Goal: Information Seeking & Learning: Learn about a topic

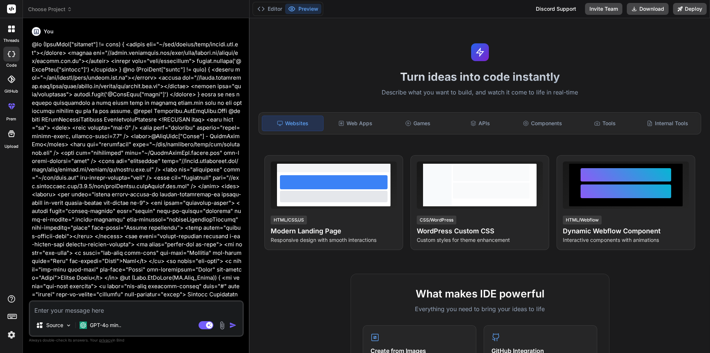
scroll to position [6930, 0]
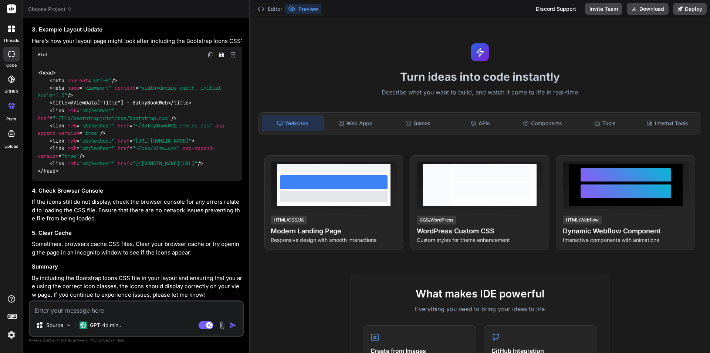
click at [118, 314] on textarea at bounding box center [136, 307] width 213 height 13
type textarea "h"
type textarea "x"
type textarea "ho"
type textarea "x"
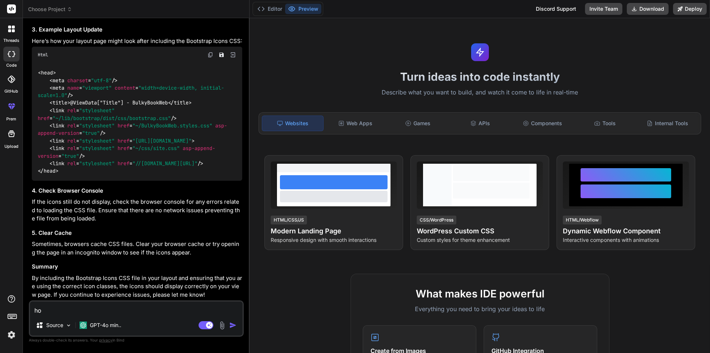
type textarea "how"
type textarea "x"
type textarea "how"
type textarea "x"
type textarea "how t"
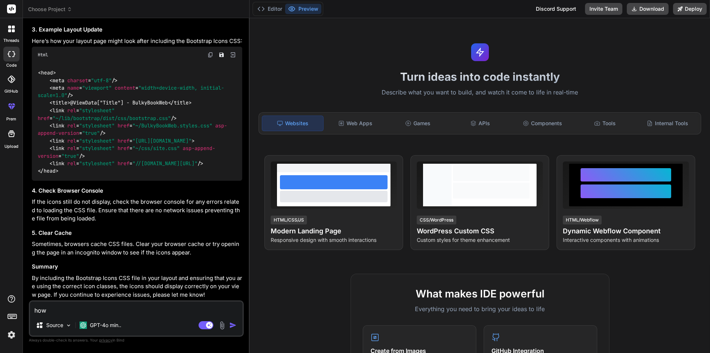
type textarea "x"
type textarea "how to"
type textarea "x"
type textarea "how to"
type textarea "x"
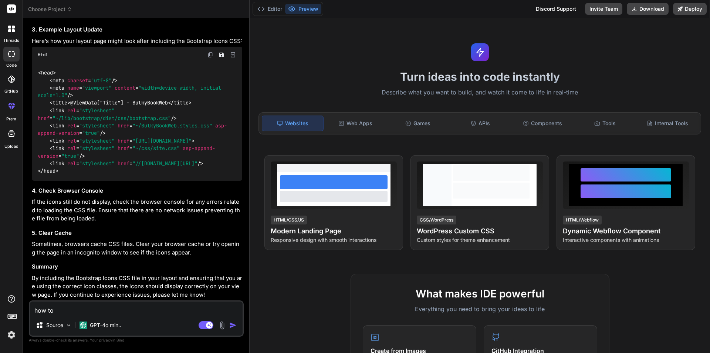
type textarea "how to s"
type textarea "x"
type textarea "how to se"
type textarea "x"
type textarea "how to sen"
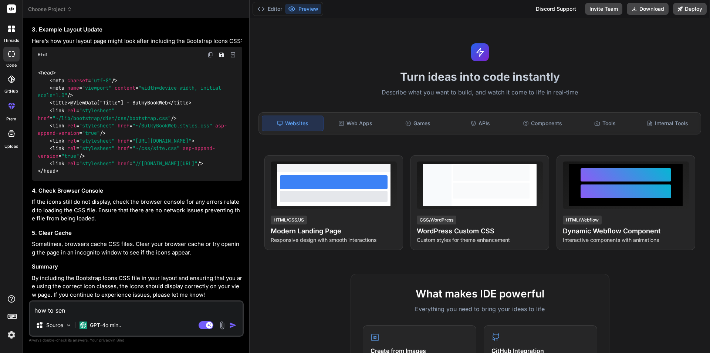
type textarea "x"
type textarea "how to send"
type textarea "x"
type textarea "how to send"
type textarea "x"
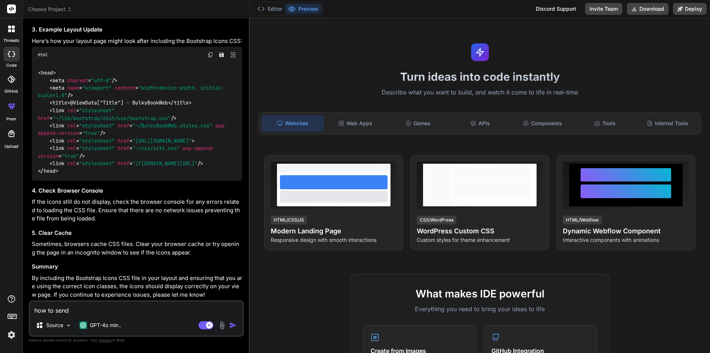
type textarea "how to send e"
type textarea "x"
type textarea "how to send em"
type textarea "x"
type textarea "how to send ema"
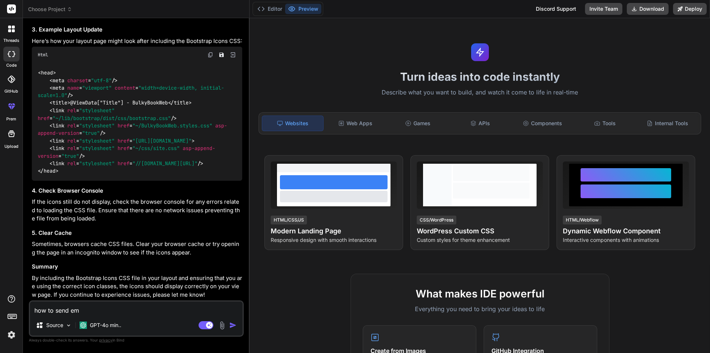
type textarea "x"
type textarea "how to send emai"
type textarea "x"
type textarea "how to send email"
type textarea "x"
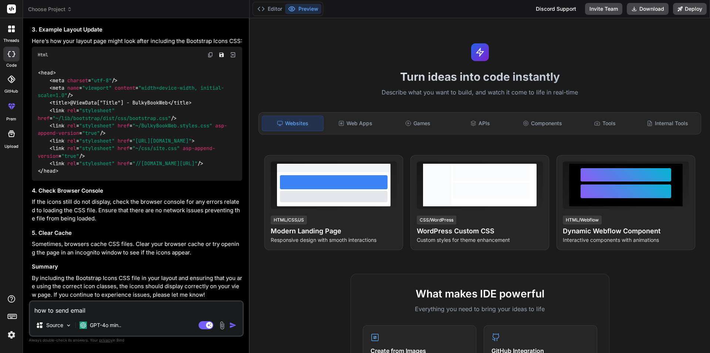
type textarea "how to send email"
type textarea "x"
type textarea "how to send email c"
type textarea "x"
type textarea "how to send email co"
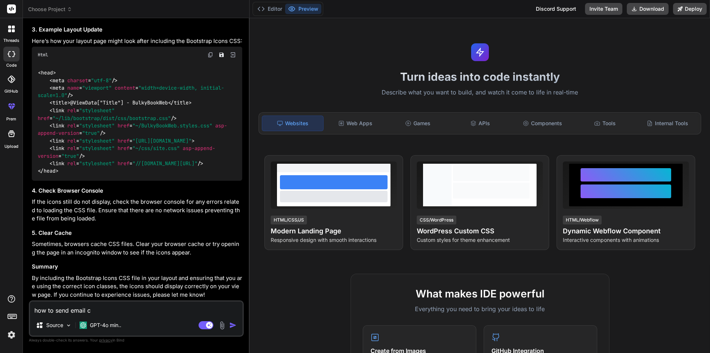
type textarea "x"
type textarea "how to send email con"
type textarea "x"
type textarea "how to send email conf"
type textarea "x"
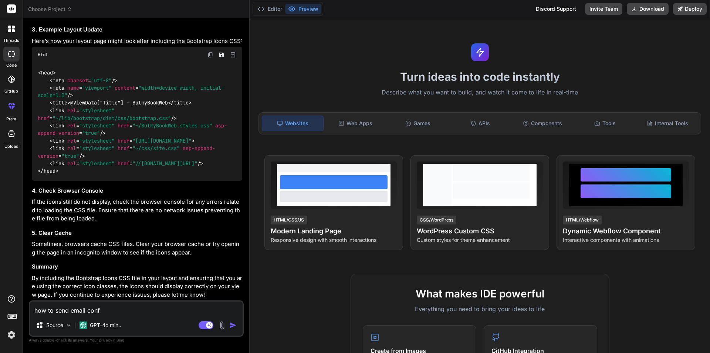
type textarea "how to send email confi"
type textarea "x"
type textarea "how to send email confir"
type textarea "x"
type textarea "how to send email confirm"
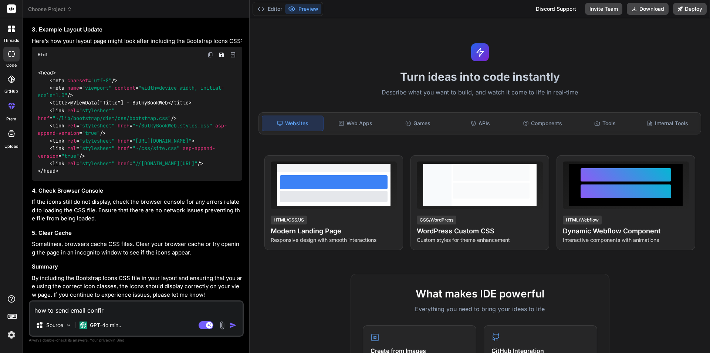
type textarea "x"
type textarea "how to send email confirma"
type textarea "x"
type textarea "how to send email confirmat"
type textarea "x"
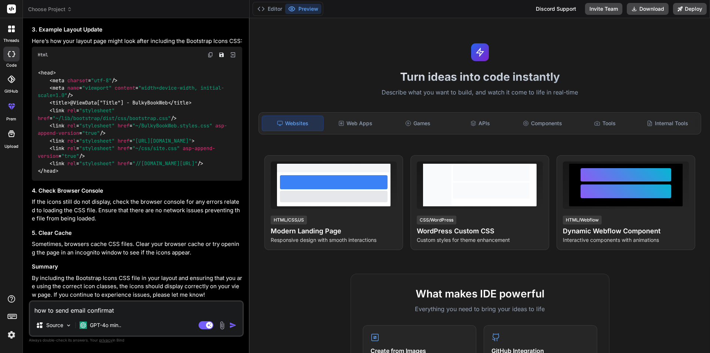
type textarea "how to send email confirmati"
type textarea "x"
type textarea "how to send email confirmatio"
type textarea "x"
type textarea "how to send email confirmation"
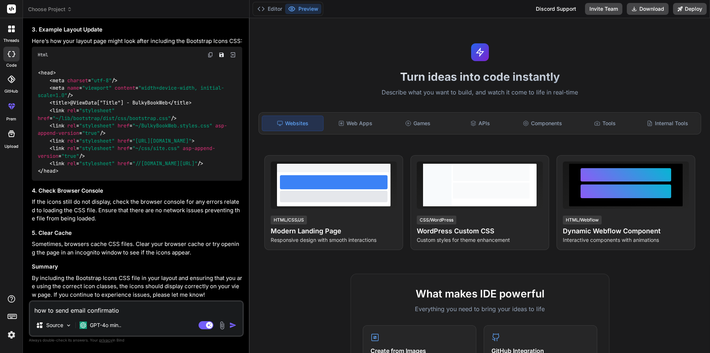
type textarea "x"
type textarea "how to send email confirmation"
type textarea "x"
type textarea "how to send email confirmation m"
type textarea "x"
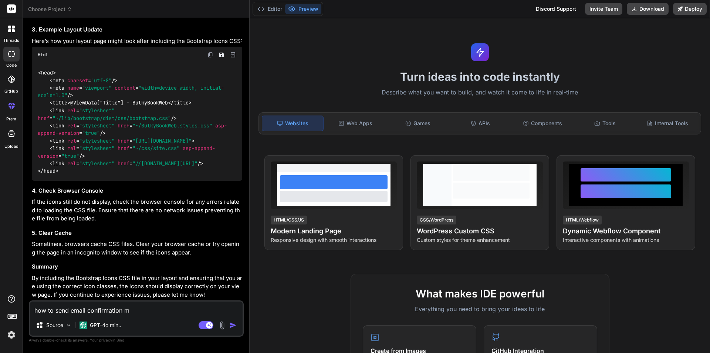
type textarea "how to send email confirmation me"
type textarea "x"
type textarea "how to send email confirmation mes"
type textarea "x"
type textarea "how to send email confirmation mess"
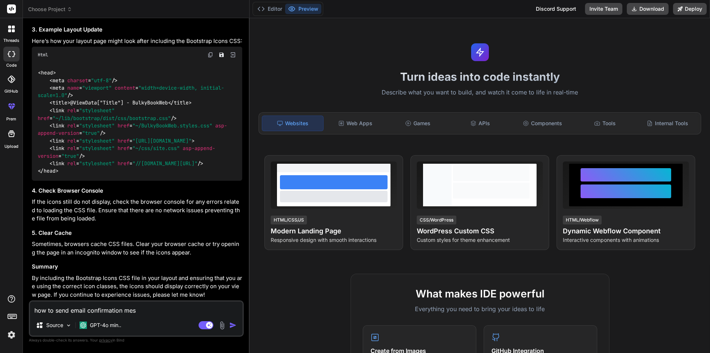
type textarea "x"
type textarea "how to send email confirmation messa"
type textarea "x"
type textarea "how to send email confirmation messag"
type textarea "x"
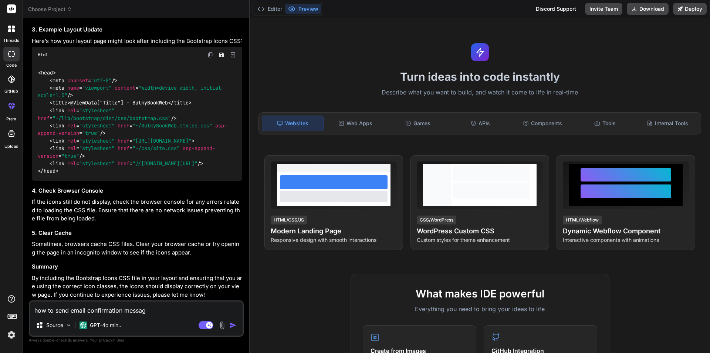
type textarea "how to send email confirmation message"
type textarea "x"
type textarea "how to send email confirmation message"
type textarea "x"
type textarea "how to send email confirmation message i"
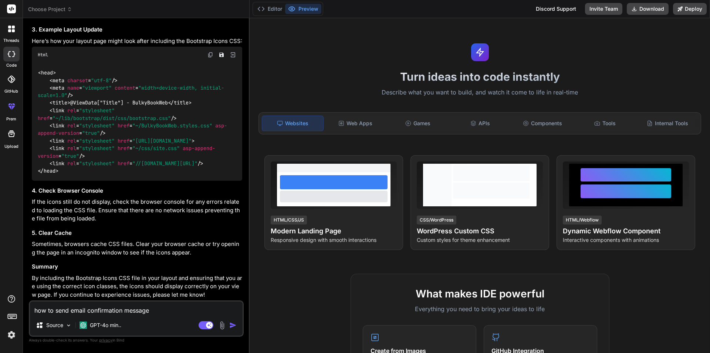
type textarea "x"
type textarea "how to send email confirmation message in"
type textarea "x"
type textarea "how to send email confirmation message in"
type textarea "x"
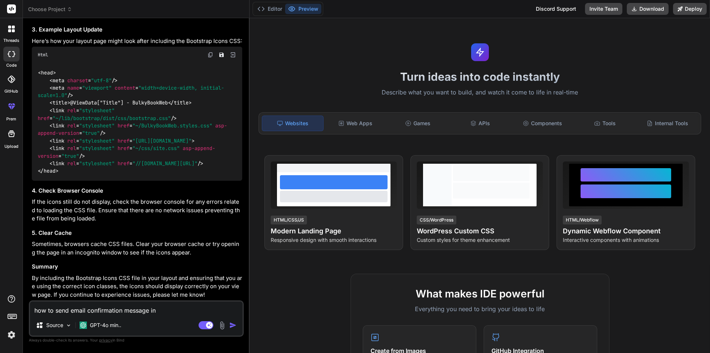
type textarea "how to send email confirmation message in a"
type textarea "x"
type textarea "how to send email confirmation message in as"
type textarea "x"
type textarea "how to send email confirmation message in [GEOGRAPHIC_DATA]"
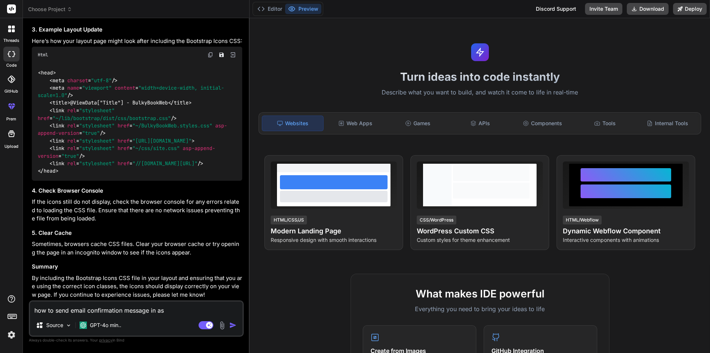
type textarea "x"
type textarea "how to send email confirmation message in [GEOGRAPHIC_DATA]."
type textarea "x"
type textarea "how to send email confirmation message in asp.n"
type textarea "x"
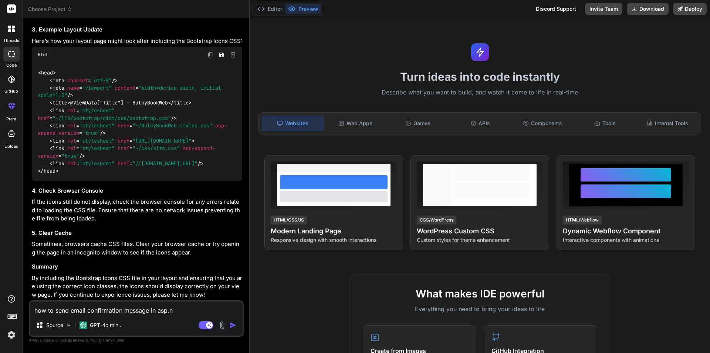
type textarea "how to send email confirmation message in [DOMAIN_NAME]"
type textarea "x"
type textarea "how to send email confirmation message in [DOMAIN_NAME]"
type textarea "x"
type textarea "how to send email confirmation message in [DOMAIN_NAME]"
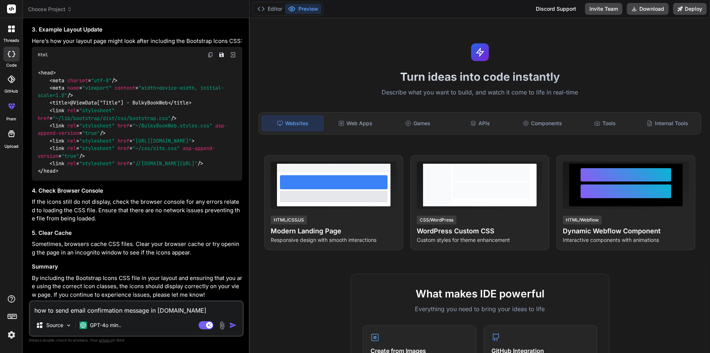
type textarea "x"
type textarea "how to send email confirmation message in [DOMAIN_NAME] c"
type textarea "x"
type textarea "how to send email confirmation message in [DOMAIN_NAME] co"
type textarea "x"
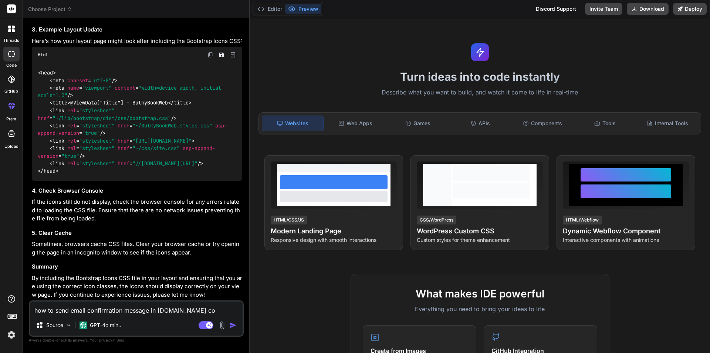
type textarea "how to send email confirmation message in [DOMAIN_NAME] cor"
type textarea "x"
type textarea "how to send email confirmation message in [DOMAIN_NAME] core"
type textarea "x"
type textarea "how to send email confirmation message in [DOMAIN_NAME] core"
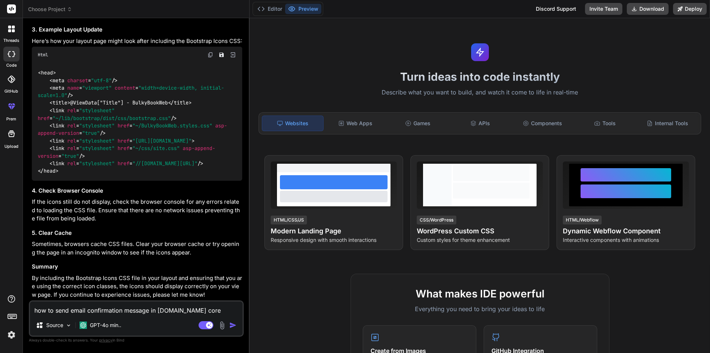
type textarea "x"
type textarea "how to send email confirmation message in [DOMAIN_NAME] core i"
type textarea "x"
type textarea "how to send email confirmation message in [DOMAIN_NAME] core id"
type textarea "x"
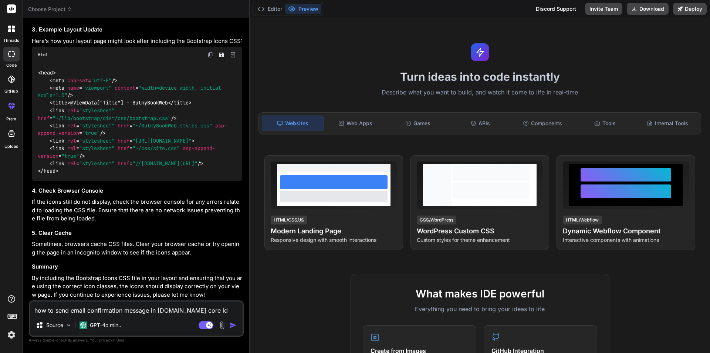
type textarea "how to send email confirmation message in [DOMAIN_NAME] core ide"
type textarea "x"
type textarea "how to send email confirmation message in [DOMAIN_NAME] core iden"
type textarea "x"
type textarea "how to send email confirmation message in [DOMAIN_NAME] core ident"
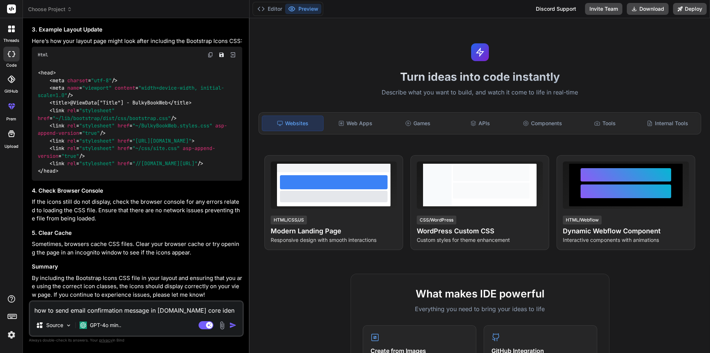
type textarea "x"
type textarea "how to send email confirmation message in [DOMAIN_NAME] core identi"
type textarea "x"
type textarea "how to send email confirmation message in [DOMAIN_NAME] core identit"
type textarea "x"
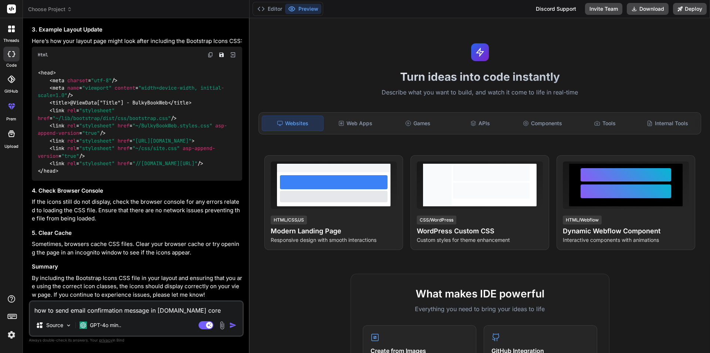
type textarea "how to send email confirmation message in [DOMAIN_NAME] core identity"
type textarea "x"
type textarea "how to send email confirmation message in [DOMAIN_NAME] core identity"
type textarea "x"
type textarea "how to send email confirmation message in [DOMAIN_NAME] core identity u"
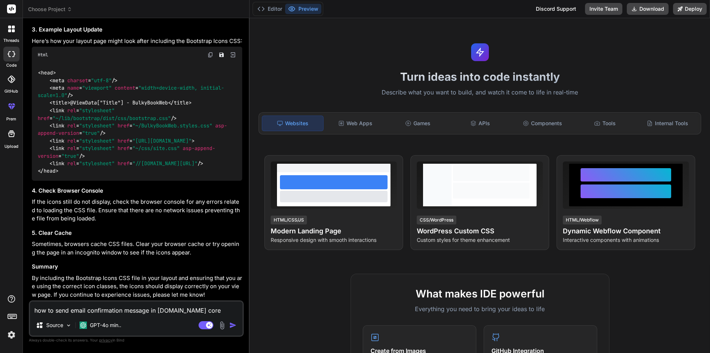
type textarea "x"
type textarea "how to send email confirmation message in [DOMAIN_NAME] core identity us"
type textarea "x"
type textarea "how to send email confirmation message in [DOMAIN_NAME] core identity usi"
type textarea "x"
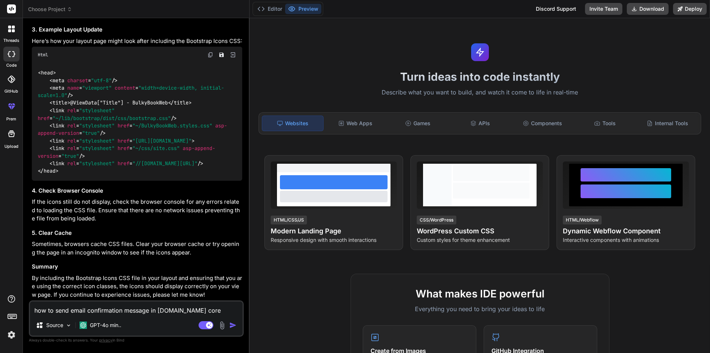
type textarea "how to send email confirmation message in [DOMAIN_NAME] core identity usin"
type textarea "x"
type textarea "how to send email confirmation message in [DOMAIN_NAME] core identity using"
type textarea "x"
type textarea "how to send email confirmation message in [DOMAIN_NAME] core identity using"
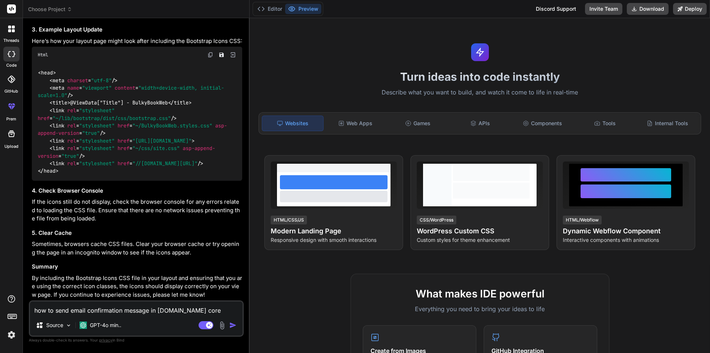
type textarea "x"
type textarea "how to send email confirmation message in [DOMAIN_NAME] core identity using s"
type textarea "x"
type textarea "how to send email confirmation message in [DOMAIN_NAME] core identity using sm"
type textarea "x"
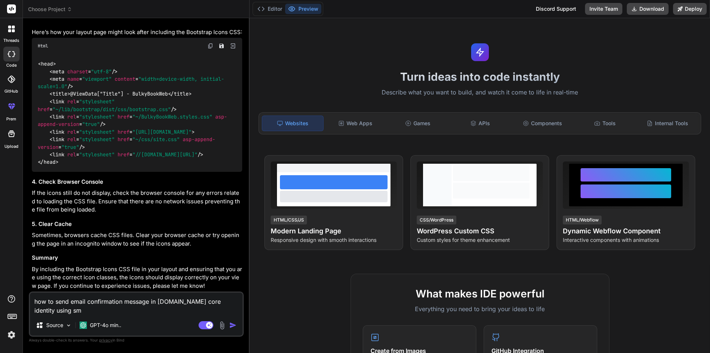
type textarea "how to send email confirmation message in [DOMAIN_NAME] core identity using smt"
type textarea "x"
type textarea "how to send email confirmation message in [DOMAIN_NAME] core identity using smtp"
type textarea "x"
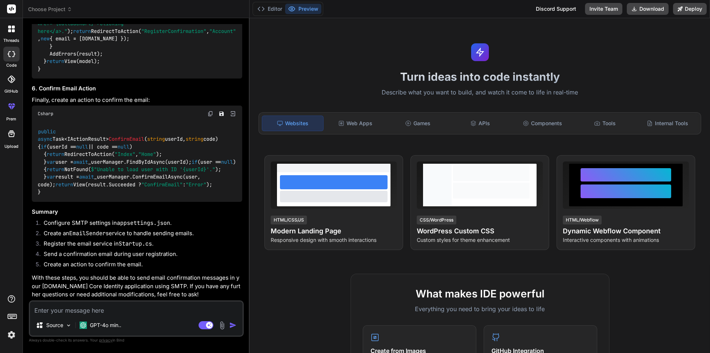
scroll to position [7353, 0]
type textarea "x"
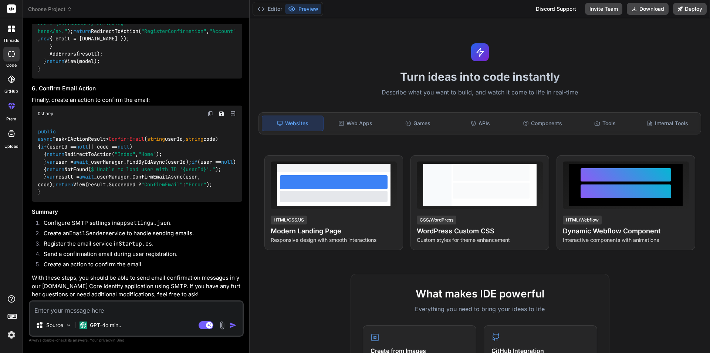
drag, startPoint x: 43, startPoint y: 282, endPoint x: 45, endPoint y: 229, distance: 53.3
click at [48, 78] on div "public async Task<IActionResult> Register ( RegisterViewModel model ) { if (Mod…" at bounding box center [137, 5] width 211 height 148
click at [105, 73] on code "public async Task<IActionResult> Register ( RegisterViewModel model ) { if (Mod…" at bounding box center [137, 5] width 198 height 136
drag, startPoint x: 38, startPoint y: 71, endPoint x: 45, endPoint y: 141, distance: 70.0
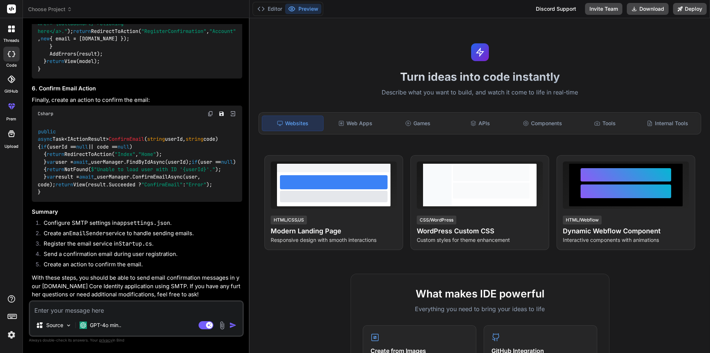
copy code "{ "SmtpSettings" : { "Host" : "[DOMAIN_NAME]" , "Port" : 587 , "Username" : "[E…"
click at [108, 307] on textarea at bounding box center [136, 307] width 213 height 13
paste textarea "{ "SmtpSettings": { "Host": "[DOMAIN_NAME]", "Port": 587, "Username": "[EMAIL_A…"
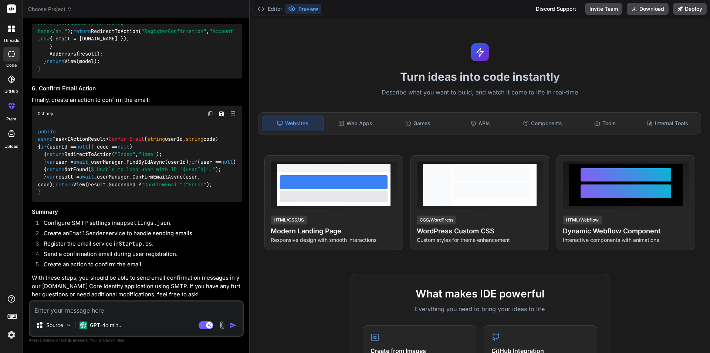
type textarea "{ "SmtpSettings": { "Host": "[DOMAIN_NAME]", "Port": 587, "Username": "[EMAIL_A…"
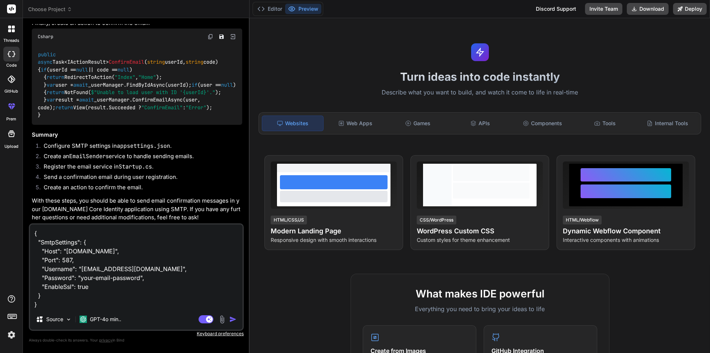
type textarea "x"
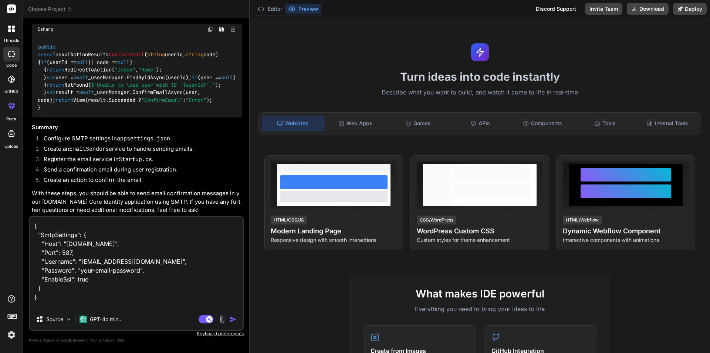
type textarea "{ "SmtpSettings": { "Host": "[DOMAIN_NAME]", "Port": 587, "Username": "[EMAIL_A…"
type textarea "x"
type textarea "{ "SmtpSettings": { "Host": "[DOMAIN_NAME]", "Port": 587, "Username": "[EMAIL_A…"
type textarea "x"
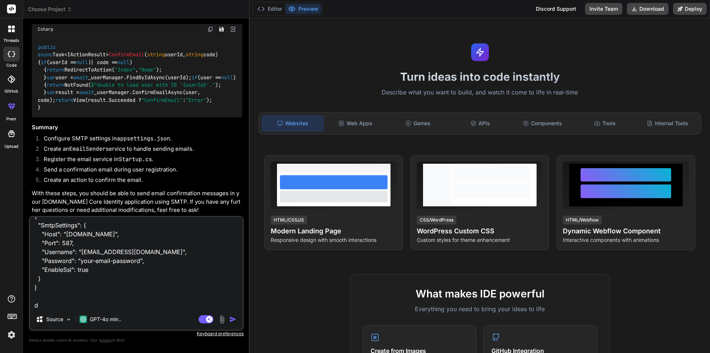
type textarea "{ "SmtpSettings": { "Host": "[DOMAIN_NAME]", "Port": 587, "Username": "[EMAIL_A…"
type textarea "x"
type textarea "{ "SmtpSettings": { "Host": "[DOMAIN_NAME]", "Port": 587, "Username": "[EMAIL_A…"
type textarea "x"
type textarea "{ "SmtpSettings": { "Host": "[DOMAIN_NAME]", "Port": 587, "Username": "[EMAIL_A…"
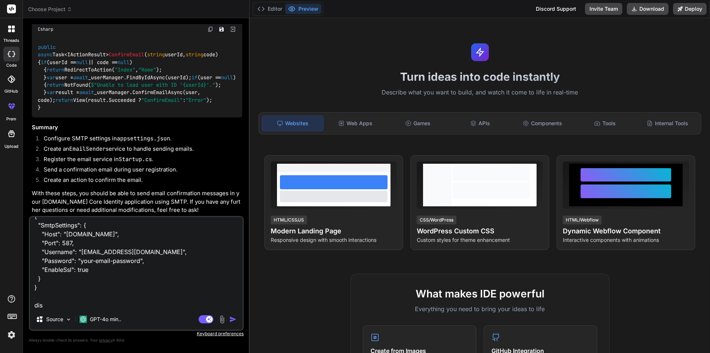
type textarea "x"
type textarea "{ "SmtpSettings": { "Host": "[DOMAIN_NAME]", "Port": 587, "Username": "[EMAIL_A…"
type textarea "x"
type textarea "{ "SmtpSettings": { "Host": "[DOMAIN_NAME]", "Port": 587, "Username": "[EMAIL_A…"
type textarea "x"
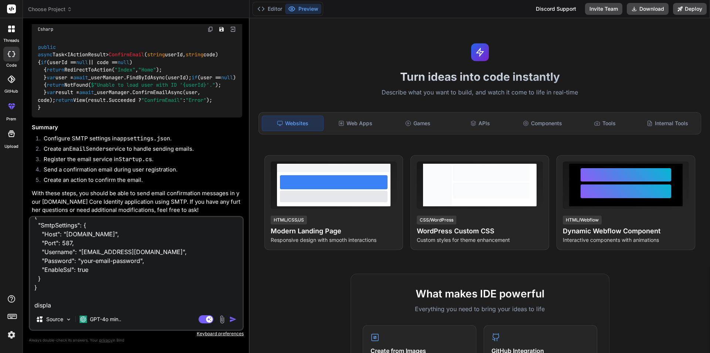
type textarea "{ "SmtpSettings": { "Host": "[DOMAIN_NAME]", "Port": 587, "Username": "[EMAIL_A…"
type textarea "x"
type textarea "{ "SmtpSettings": { "Host": "[DOMAIN_NAME]", "Port": 587, "Username": "[EMAIL_A…"
type textarea "x"
type textarea "{ "SmtpSettings": { "Host": "[DOMAIN_NAME]", "Port": 587, "Username": "[EMAIL_A…"
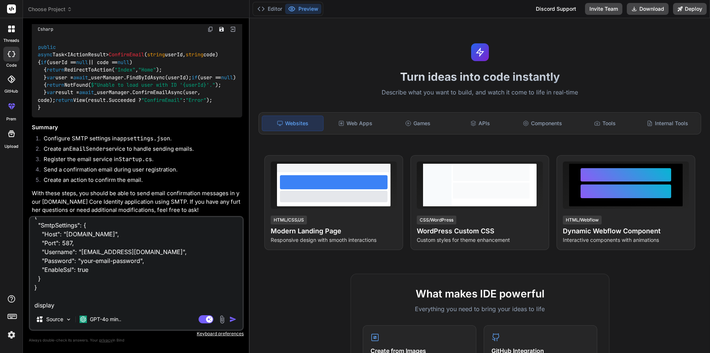
type textarea "x"
type textarea "{ "SmtpSettings": { "Host": "[DOMAIN_NAME]", "Port": 587, "Username": "[EMAIL_A…"
type textarea "x"
type textarea "{ "SmtpSettings": { "Host": "[DOMAIN_NAME]", "Port": 587, "Username": "[EMAIL_A…"
type textarea "x"
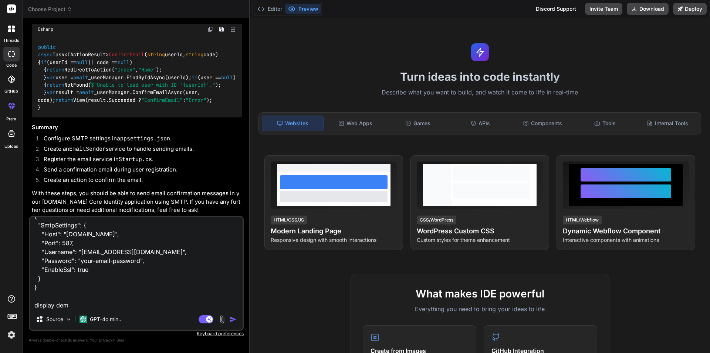
type textarea "{ "SmtpSettings": { "Host": "[DOMAIN_NAME]", "Port": 587, "Username": "[EMAIL_A…"
type textarea "x"
type textarea "{ "SmtpSettings": { "Host": "[DOMAIN_NAME]", "Port": 587, "Username": "[EMAIL_A…"
type textarea "x"
type textarea "{ "SmtpSettings": { "Host": "[DOMAIN_NAME]", "Port": 587, "Username": "[EMAIL_A…"
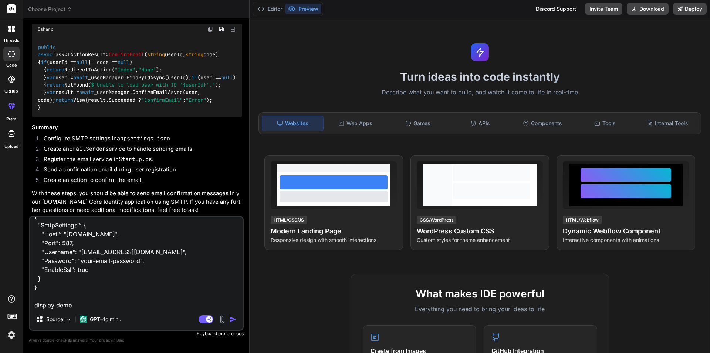
type textarea "x"
type textarea "{ "SmtpSettings": { "Host": "[DOMAIN_NAME]", "Port": 587, "Username": "[EMAIL_A…"
type textarea "x"
type textarea "{ "SmtpSettings": { "Host": "[DOMAIN_NAME]", "Port": 587, "Username": "[EMAIL_A…"
type textarea "x"
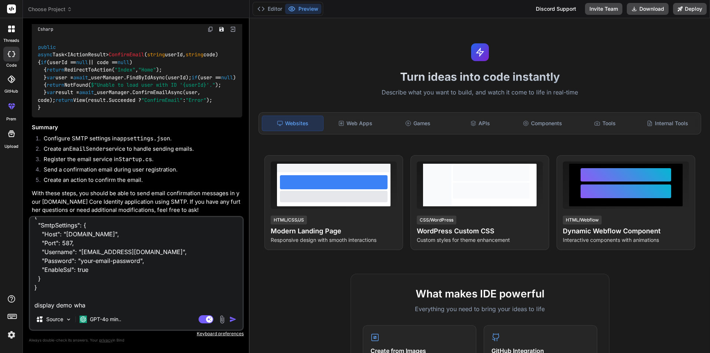
type textarea "{ "SmtpSettings": { "Host": "[DOMAIN_NAME]", "Port": 587, "Username": "[EMAIL_A…"
type textarea "x"
type textarea "{ "SmtpSettings": { "Host": "[DOMAIN_NAME]", "Port": 587, "Username": "[EMAIL_A…"
type textarea "x"
type textarea "{ "SmtpSettings": { "Host": "[DOMAIN_NAME]", "Port": 587, "Username": "[EMAIL_A…"
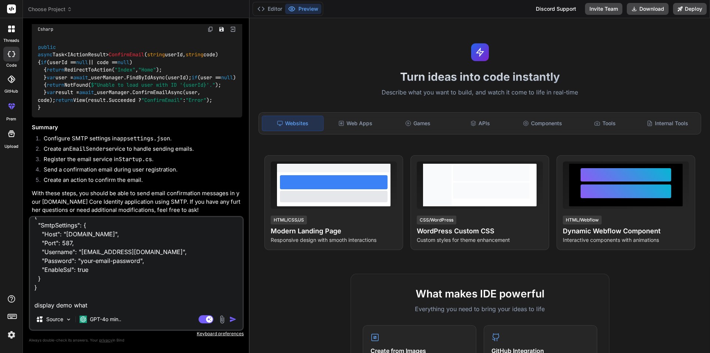
type textarea "x"
type textarea "{ "SmtpSettings": { "Host": "[DOMAIN_NAME]", "Port": 587, "Username": "[EMAIL_A…"
type textarea "x"
type textarea "{ "SmtpSettings": { "Host": "[DOMAIN_NAME]", "Port": 587, "Username": "[EMAIL_A…"
type textarea "x"
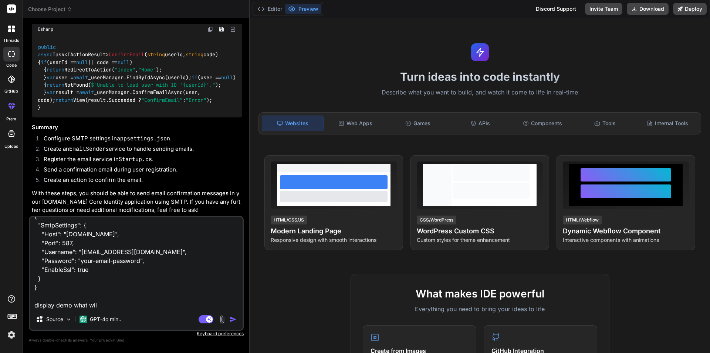
type textarea "{ "SmtpSettings": { "Host": "[DOMAIN_NAME]", "Port": 587, "Username": "[EMAIL_A…"
type textarea "x"
type textarea "{ "SmtpSettings": { "Host": "[DOMAIN_NAME]", "Port": 587, "Username": "[EMAIL_A…"
type textarea "x"
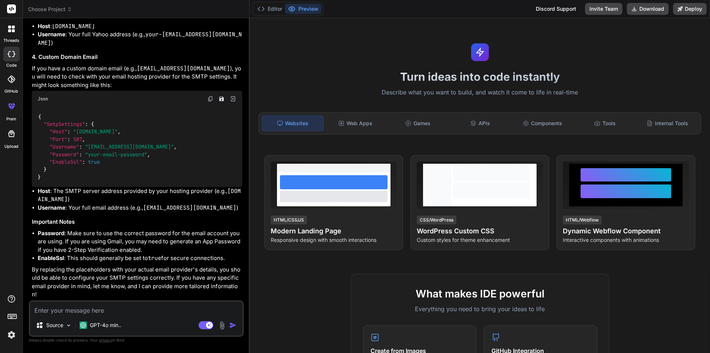
scroll to position [9072, 0]
